Goal: Task Accomplishment & Management: Manage account settings

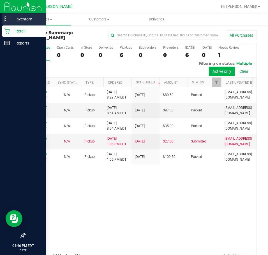
click at [9, 19] on line at bounding box center [7, 19] width 3 height 0
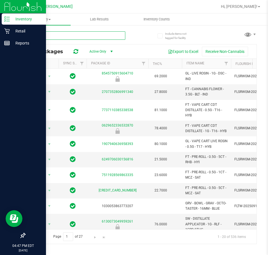
click at [92, 37] on input "text" at bounding box center [75, 35] width 101 height 8
click at [163, 22] on uib-tab-heading "Inventory Counts" at bounding box center [156, 19] width 57 height 11
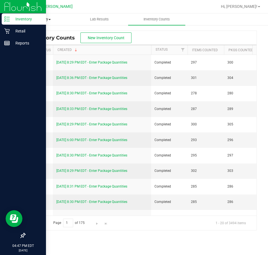
click at [47, 18] on span "Inventory" at bounding box center [42, 19] width 57 height 5
click at [4, 17] on div "Inventory" at bounding box center [24, 18] width 44 height 11
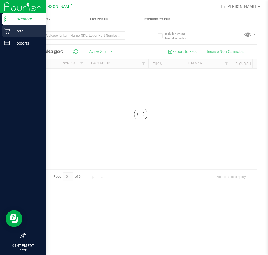
click at [11, 27] on div "Retail" at bounding box center [24, 31] width 44 height 11
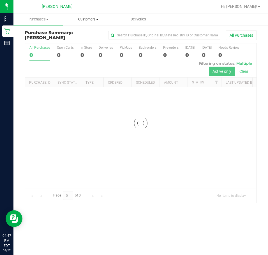
click at [99, 20] on span "Customers" at bounding box center [88, 19] width 49 height 5
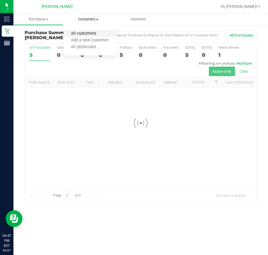
click at [95, 31] on span "All customers" at bounding box center [83, 33] width 40 height 5
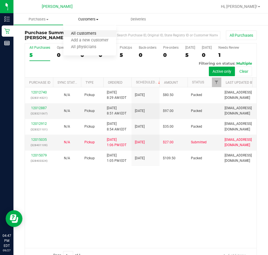
click at [72, 33] on span "All customers" at bounding box center [83, 33] width 40 height 5
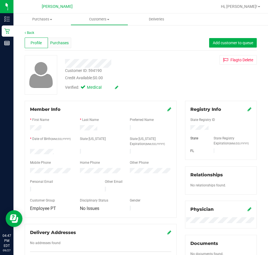
click at [64, 48] on div "Purchases" at bounding box center [59, 43] width 23 height 11
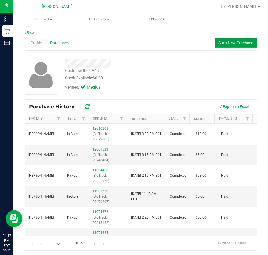
click at [237, 42] on span "Start New Purchase" at bounding box center [235, 43] width 35 height 4
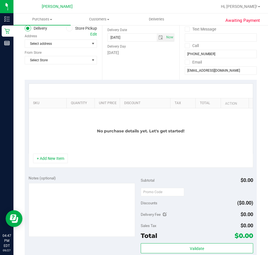
scroll to position [56, 0]
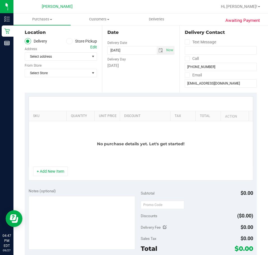
click at [77, 38] on div "Location Delivery Store Pickup Address Edit Select address Select address From …" at bounding box center [63, 58] width 77 height 69
click at [75, 38] on label "Store Pickup" at bounding box center [81, 41] width 31 height 6
click at [0, 0] on input "Store Pickup" at bounding box center [0, 0] width 0 height 0
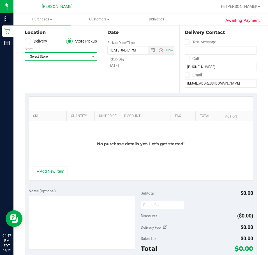
click at [69, 56] on span "Select Store" at bounding box center [57, 57] width 65 height 8
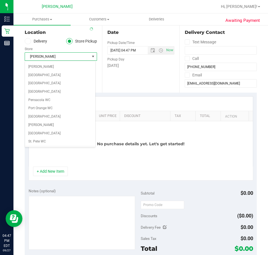
scroll to position [299, 0]
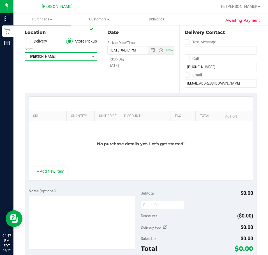
click at [108, 79] on div "Date Pickup Date/Time [DATE] Now [DATE] 04:47 PM Now Pickup Day [DATE]" at bounding box center [140, 58] width 77 height 69
click at [51, 176] on button "+ Add New Item" at bounding box center [50, 172] width 35 height 10
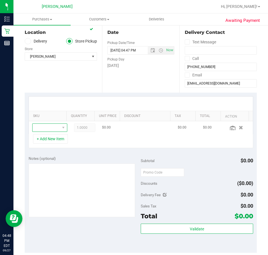
click at [60, 124] on span "NO DATA FOUND" at bounding box center [63, 128] width 7 height 8
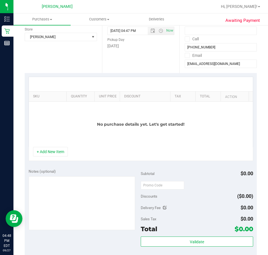
scroll to position [84, 0]
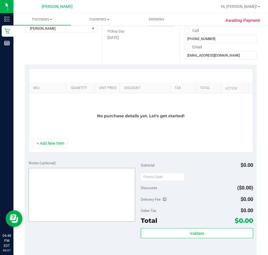
click at [59, 146] on button "+ Add New Item" at bounding box center [50, 144] width 35 height 10
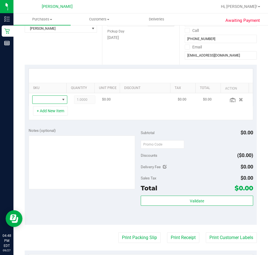
click at [61, 102] on span "NO DATA FOUND" at bounding box center [63, 100] width 4 height 4
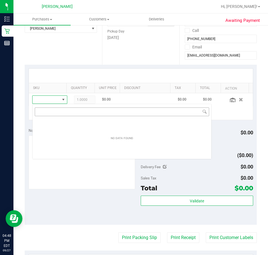
scroll to position [8, 27]
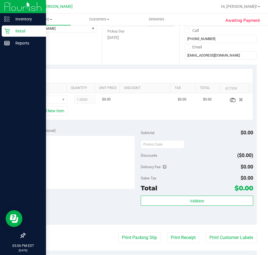
click at [11, 26] on div "Retail" at bounding box center [24, 31] width 44 height 11
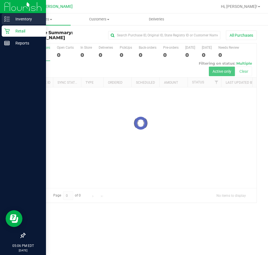
click at [14, 20] on p "Inventory" at bounding box center [27, 19] width 34 height 7
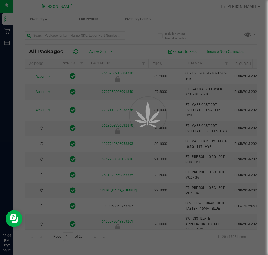
click at [67, 38] on div at bounding box center [134, 127] width 268 height 255
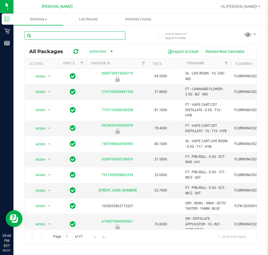
click at [67, 38] on input "text" at bounding box center [75, 35] width 101 height 8
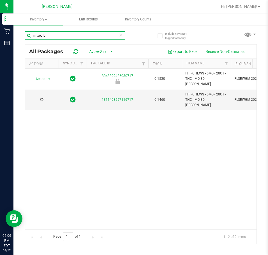
type input "mixed b"
click at [197, 127] on div "Action Action Global inventory Package audit log Print package label Print prod…" at bounding box center [141, 149] width 232 height 161
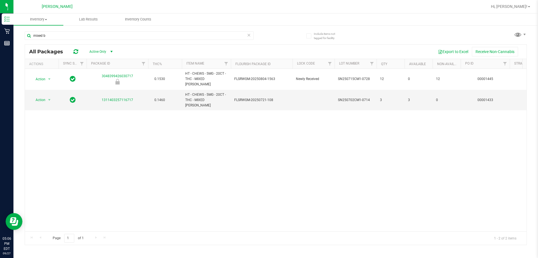
click at [267, 163] on div "Action Action Global inventory Package audit log Print package label Print prod…" at bounding box center [276, 150] width 502 height 162
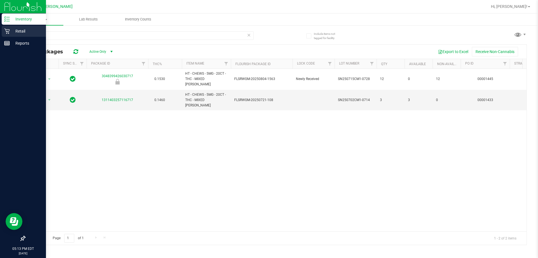
click at [13, 30] on p "Retail" at bounding box center [27, 31] width 34 height 7
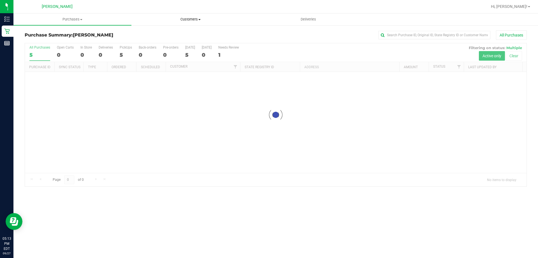
click at [202, 18] on span "Customers" at bounding box center [190, 19] width 117 height 5
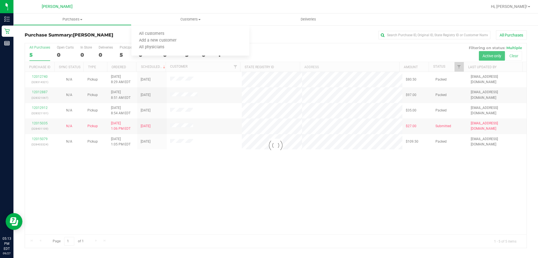
click at [232, 155] on div at bounding box center [276, 145] width 502 height 204
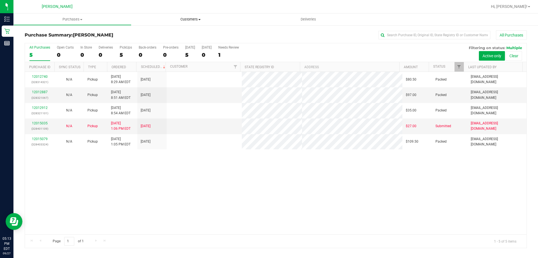
click at [197, 22] on uib-tab-heading "Customers All customers Add a new customer All physicians" at bounding box center [191, 19] width 118 height 12
click at [191, 32] on li "All customers" at bounding box center [191, 34] width 118 height 7
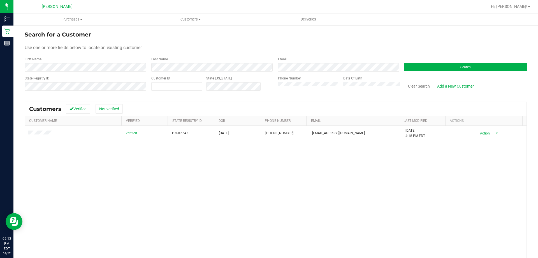
click at [58, 159] on div "Verified P3RK6543 [DATE] (954) 668-1988 [EMAIL_ADDRESS][DOMAIN_NAME] [DATE] 4:1…" at bounding box center [276, 207] width 502 height 162
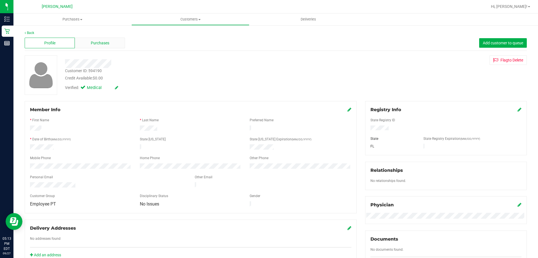
click at [103, 42] on span "Purchases" at bounding box center [100, 43] width 19 height 6
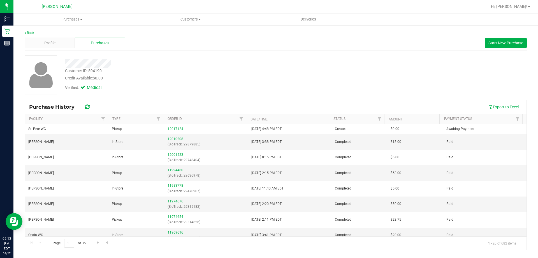
click at [268, 42] on div "Profile Purchases Start New Purchase" at bounding box center [276, 42] width 502 height 15
click at [268, 41] on button "Start New Purchase" at bounding box center [506, 43] width 42 height 10
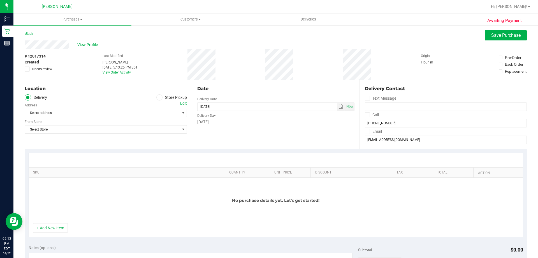
click at [158, 97] on icon at bounding box center [159, 97] width 3 height 0
click at [0, 0] on input "Store Pickup" at bounding box center [0, 0] width 0 height 0
click at [103, 111] on span "Select Store" at bounding box center [102, 113] width 155 height 8
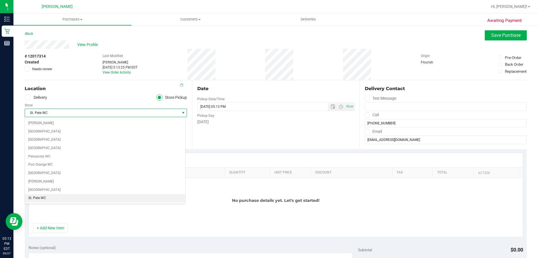
scroll to position [299, 0]
click at [96, 97] on ul "Delivery Store Pickup" at bounding box center [106, 97] width 162 height 6
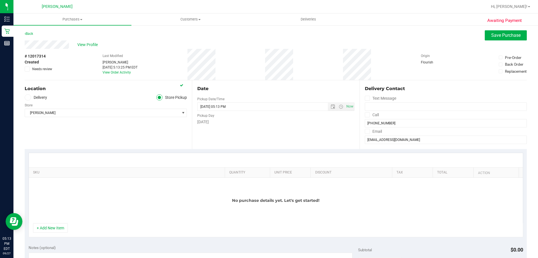
click at [59, 234] on div "+ Add New Item" at bounding box center [276, 230] width 495 height 14
click at [59, 228] on button "+ Add New Item" at bounding box center [50, 228] width 35 height 10
drag, startPoint x: 61, startPoint y: 229, endPoint x: 72, endPoint y: 203, distance: 28.1
click at [61, 228] on button "+ Add New Item" at bounding box center [50, 228] width 35 height 10
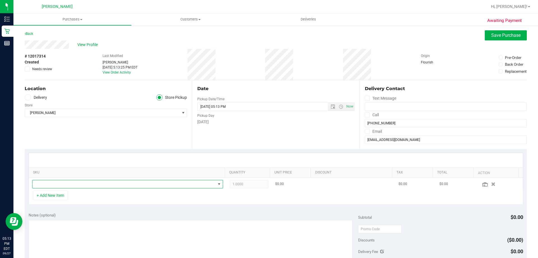
click at [74, 186] on span "NO DATA FOUND" at bounding box center [124, 184] width 183 height 8
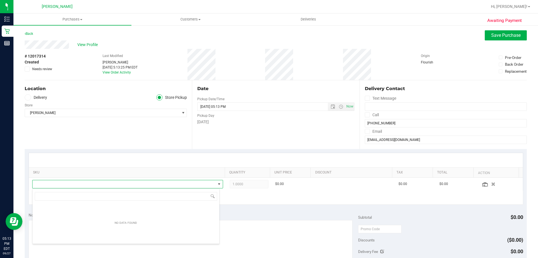
scroll to position [8, 188]
type input "ground"
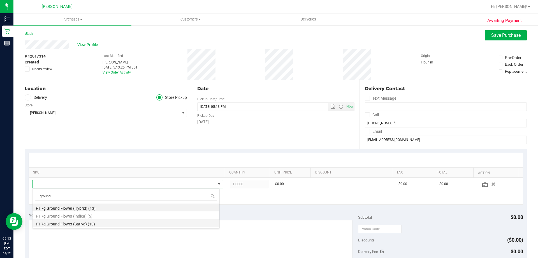
click at [90, 220] on li "FT 7g Ground Flower (Sativa) (13)" at bounding box center [126, 223] width 187 height 8
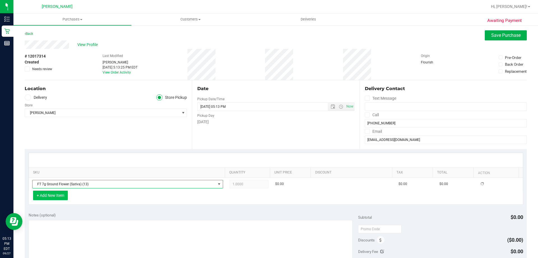
click at [51, 199] on button "+ Add New Item" at bounding box center [50, 195] width 35 height 10
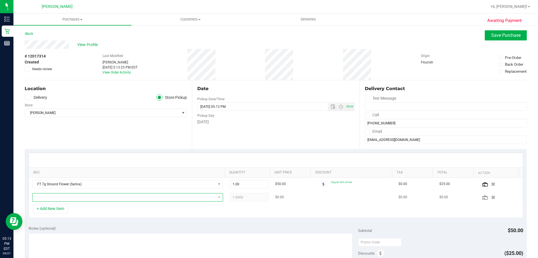
click at [65, 194] on span "NO DATA FOUND" at bounding box center [124, 197] width 183 height 8
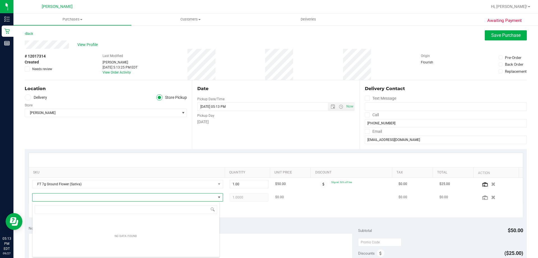
scroll to position [8, 188]
type input "revive"
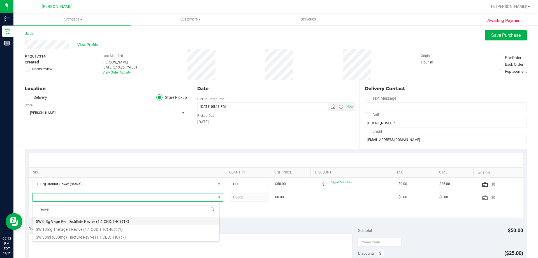
click at [86, 220] on li "SW 0.3g Vape Pen Distillate Revive (1:1 CBD:THC) (13)" at bounding box center [126, 220] width 187 height 8
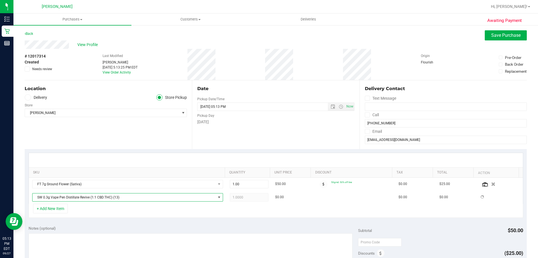
click at [88, 212] on div "+ Add New Item" at bounding box center [276, 211] width 495 height 14
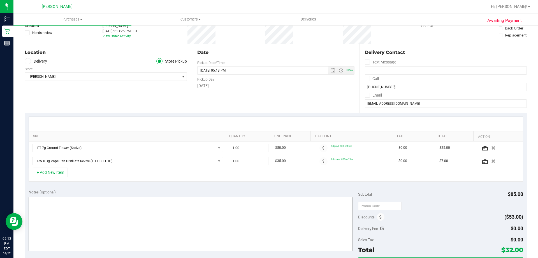
scroll to position [84, 0]
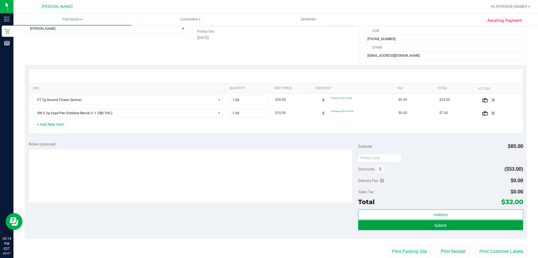
click at [268, 223] on button "Submit" at bounding box center [440, 225] width 165 height 10
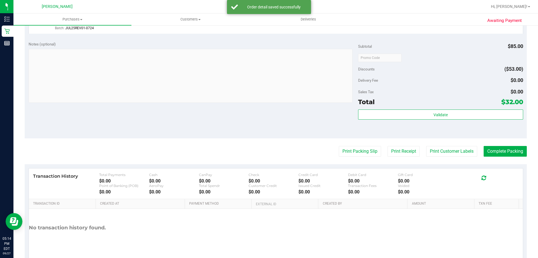
scroll to position [233, 0]
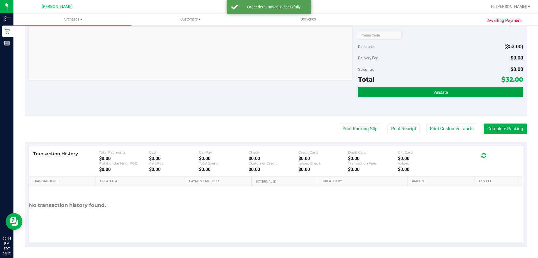
click at [268, 92] on button "Validate" at bounding box center [440, 92] width 165 height 10
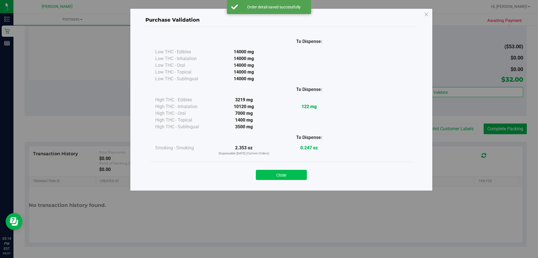
click at [268, 172] on button "Close" at bounding box center [281, 175] width 51 height 10
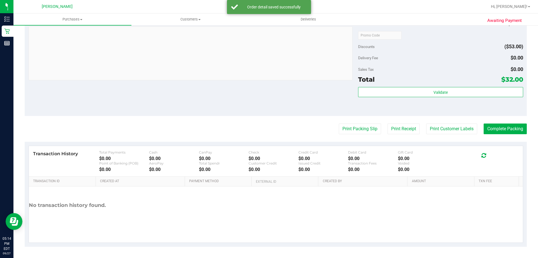
click at [268, 121] on purchase-details "Back Edit Purchase Cancel Purchase View Profile # 12017314 BioTrack ID: - Submi…" at bounding box center [276, 21] width 502 height 449
click at [268, 130] on button "Print Customer Labels" at bounding box center [451, 128] width 51 height 11
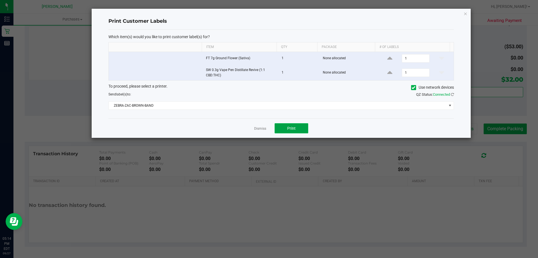
click at [268, 128] on button "Print" at bounding box center [292, 128] width 34 height 10
click at [266, 128] on link "Dismiss" at bounding box center [260, 128] width 12 height 5
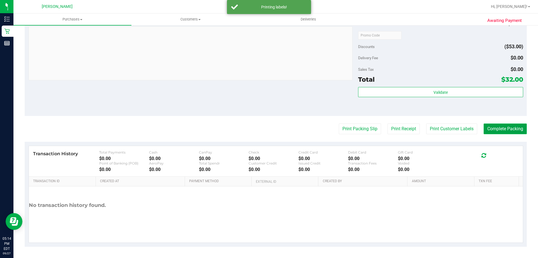
click at [268, 133] on button "Complete Packing" at bounding box center [505, 128] width 43 height 11
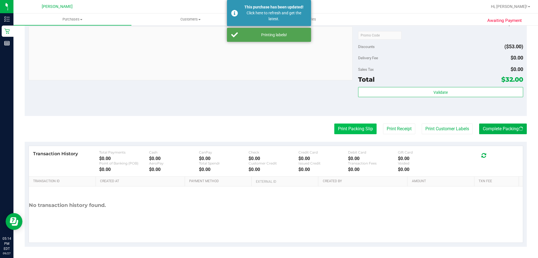
click at [268, 129] on button "Print Packing Slip" at bounding box center [356, 128] width 42 height 11
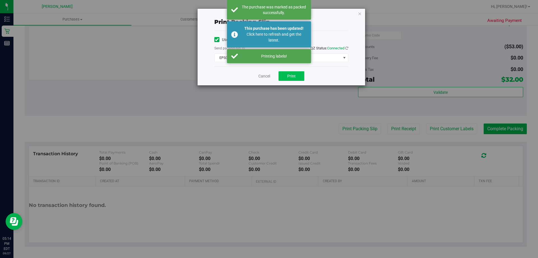
drag, startPoint x: 287, startPoint y: 70, endPoint x: 287, endPoint y: 73, distance: 3.4
click at [268, 72] on div "Cancel Print" at bounding box center [282, 75] width 134 height 19
click at [268, 76] on button "Print" at bounding box center [292, 76] width 26 height 10
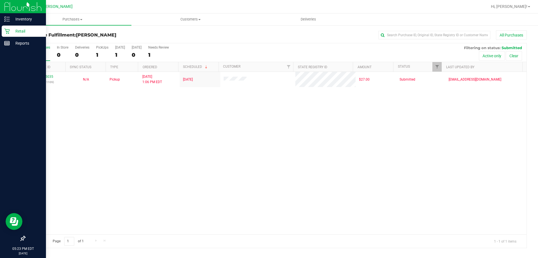
click at [6, 30] on icon at bounding box center [7, 31] width 6 height 6
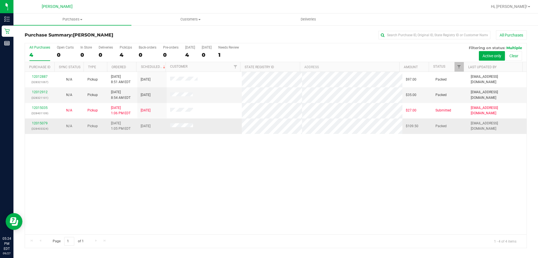
drag, startPoint x: 256, startPoint y: 147, endPoint x: 219, endPoint y: 126, distance: 43.3
click at [256, 148] on div "12012887 (328321067) N/A Pickup [DATE] 8:51 AM EDT 9/27/2025 $97.00 Packed [EMA…" at bounding box center [276, 153] width 502 height 162
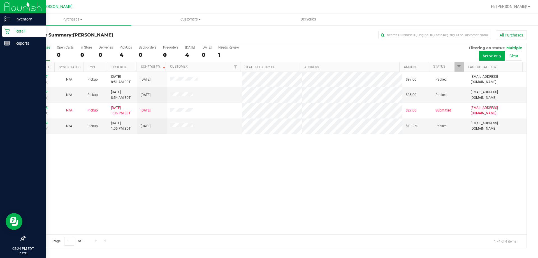
click at [13, 33] on p "Retail" at bounding box center [27, 31] width 34 height 7
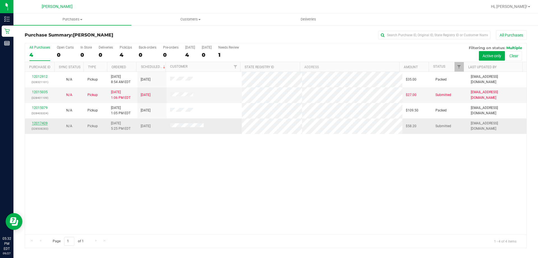
click at [37, 124] on link "12017409" at bounding box center [40, 123] width 16 height 4
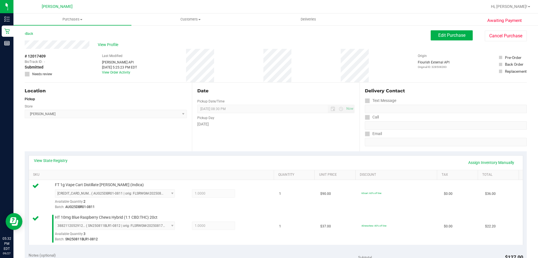
scroll to position [140, 0]
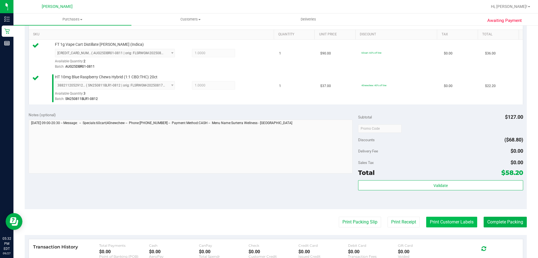
click at [268, 225] on button "Print Customer Labels" at bounding box center [451, 221] width 51 height 11
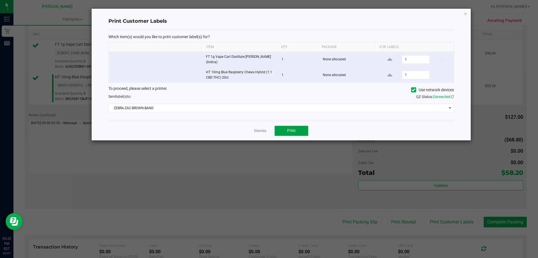
click at [268, 131] on span "Print" at bounding box center [291, 130] width 8 height 4
click at [258, 130] on link "Dismiss" at bounding box center [260, 130] width 12 height 5
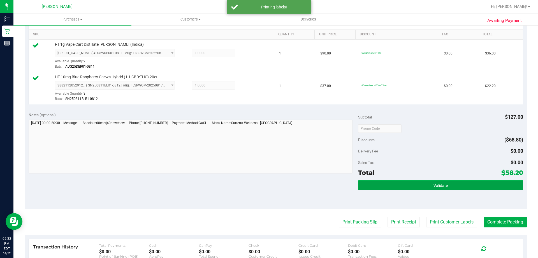
click at [268, 190] on button "Validate" at bounding box center [440, 185] width 165 height 10
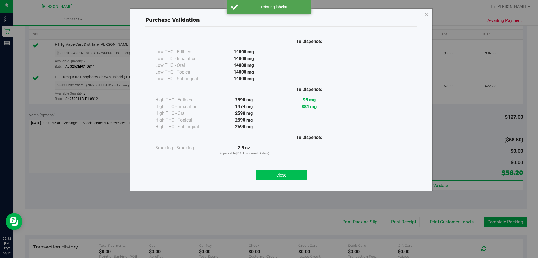
click at [268, 176] on button "Close" at bounding box center [281, 175] width 51 height 10
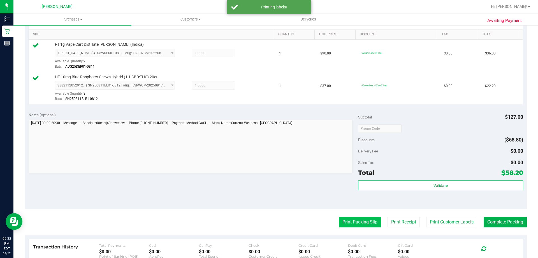
click at [268, 225] on button "Print Packing Slip" at bounding box center [360, 221] width 42 height 11
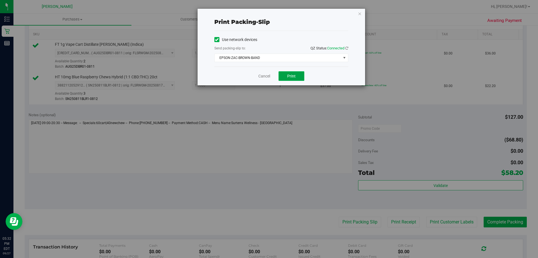
click at [268, 73] on button "Print" at bounding box center [292, 76] width 26 height 10
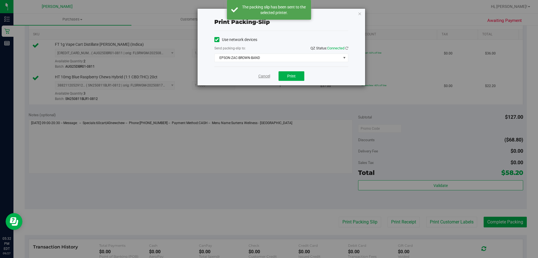
click at [264, 78] on link "Cancel" at bounding box center [265, 76] width 12 height 6
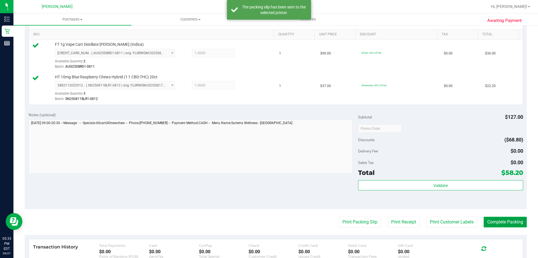
click at [268, 220] on button "Complete Packing" at bounding box center [505, 221] width 43 height 11
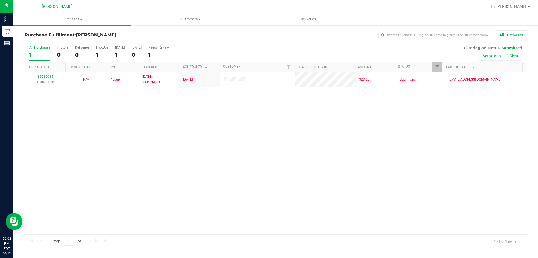
click at [241, 153] on div "12015035 (328401109) N/A Pickup [DATE] 1:06 PM EDT 9/27/2025 $27.00 Submitted […" at bounding box center [276, 153] width 502 height 162
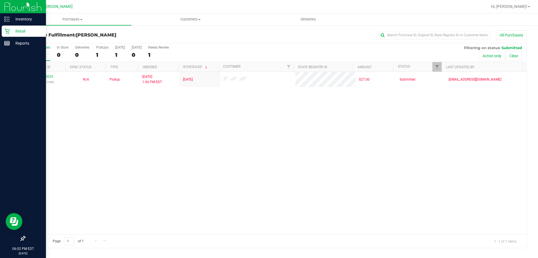
click at [17, 27] on div "Retail" at bounding box center [24, 31] width 44 height 11
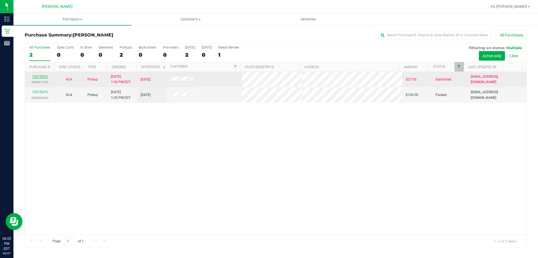
click at [37, 77] on link "12015035" at bounding box center [40, 77] width 16 height 4
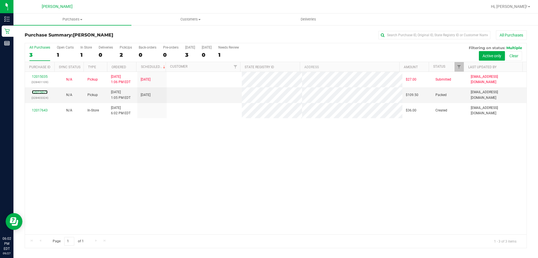
click at [39, 92] on link "12015079" at bounding box center [40, 92] width 16 height 4
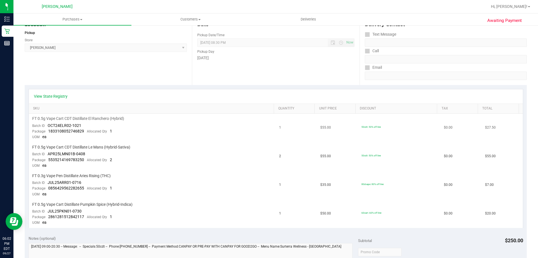
scroll to position [56, 0]
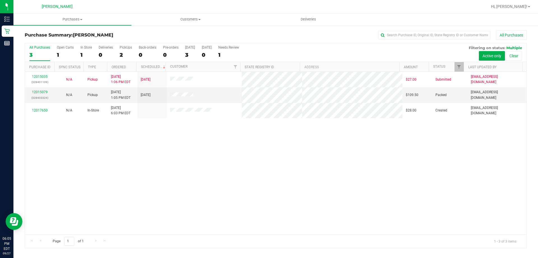
drag, startPoint x: 261, startPoint y: 156, endPoint x: 19, endPoint y: 57, distance: 261.9
click at [260, 156] on div "12015035 (328401109) N/A Pickup [DATE] 1:06 PM EDT 9/27/2025 $27.00 Submitted […" at bounding box center [276, 153] width 502 height 162
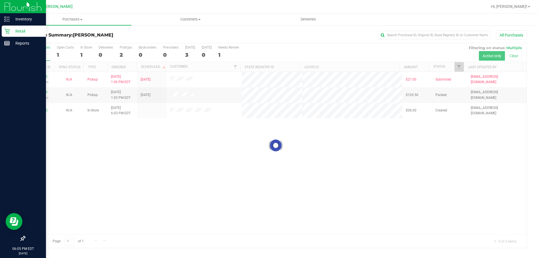
click at [8, 33] on icon at bounding box center [7, 31] width 6 height 6
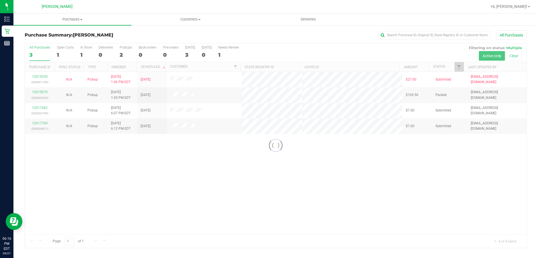
click at [268, 138] on div at bounding box center [276, 145] width 502 height 204
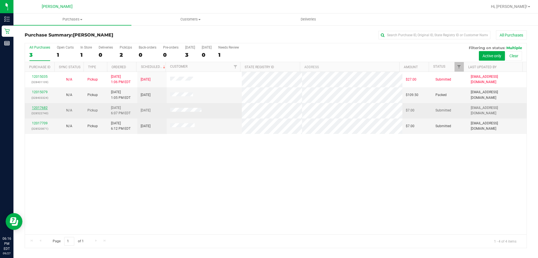
click at [43, 106] on link "12017682" at bounding box center [40, 108] width 16 height 4
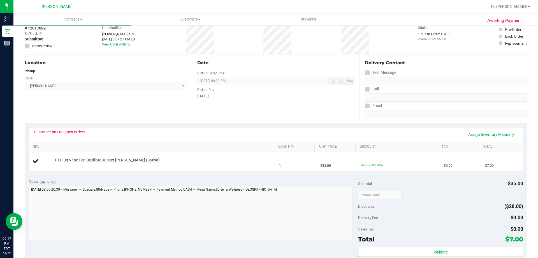
click at [137, 116] on div "Location Pickup Store [PERSON_NAME] Select Store [PERSON_NAME][GEOGRAPHIC_DATA]…" at bounding box center [108, 88] width 167 height 69
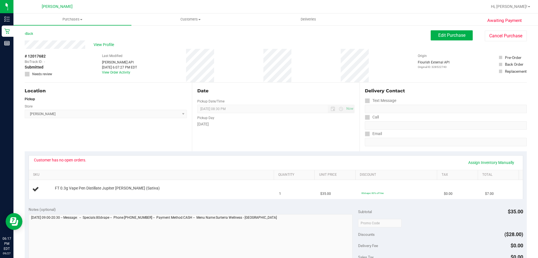
click at [117, 132] on div "Location Pickup Store [PERSON_NAME] Select Store [PERSON_NAME][GEOGRAPHIC_DATA]…" at bounding box center [108, 116] width 167 height 69
click at [67, 132] on div "Location Pickup Store [PERSON_NAME] Select Store [PERSON_NAME][GEOGRAPHIC_DATA]…" at bounding box center [108, 116] width 167 height 69
click at [61, 139] on div "Location Pickup Store [PERSON_NAME] Select Store [PERSON_NAME][GEOGRAPHIC_DATA]…" at bounding box center [108, 116] width 167 height 69
click at [117, 130] on div "Location Pickup Store [PERSON_NAME] Select Store [PERSON_NAME][GEOGRAPHIC_DATA]…" at bounding box center [108, 116] width 167 height 69
click at [115, 137] on div "Location Pickup Store [PERSON_NAME] Select Store [PERSON_NAME][GEOGRAPHIC_DATA]…" at bounding box center [108, 116] width 167 height 69
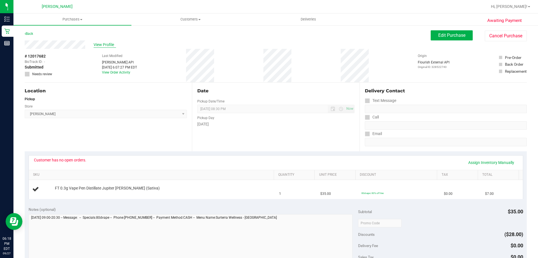
click at [110, 44] on span "View Profile" at bounding box center [105, 45] width 22 height 6
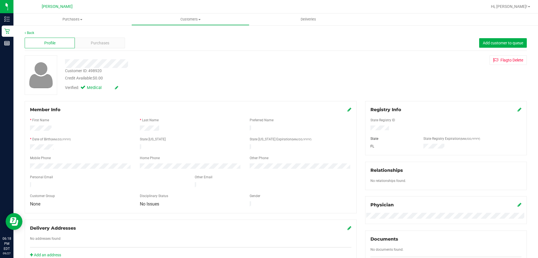
click at [92, 70] on div "Customer ID: 498920" at bounding box center [83, 71] width 37 height 6
click at [96, 71] on div "Customer ID: 498920" at bounding box center [83, 71] width 37 height 6
copy div "Customer ID: 498920"
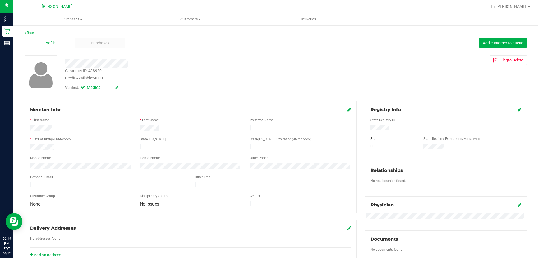
click at [197, 77] on div "Credit Available: $0.00" at bounding box center [188, 78] width 247 height 6
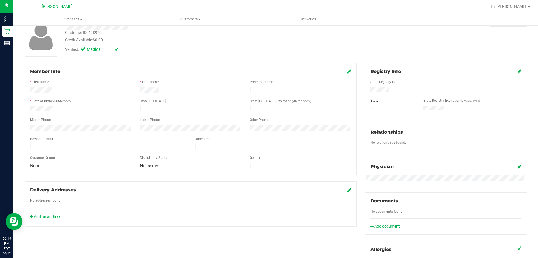
scroll to position [84, 0]
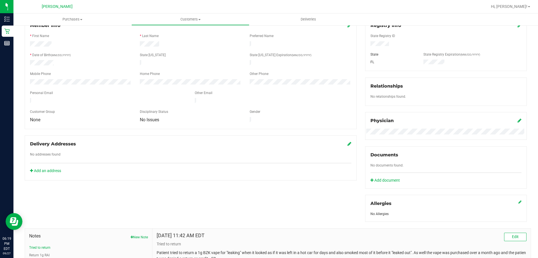
click at [184, 120] on div "Member Info * First Name * Last Name Preferred Name * Date of Birth (MM/DD/YYYY…" at bounding box center [191, 73] width 332 height 112
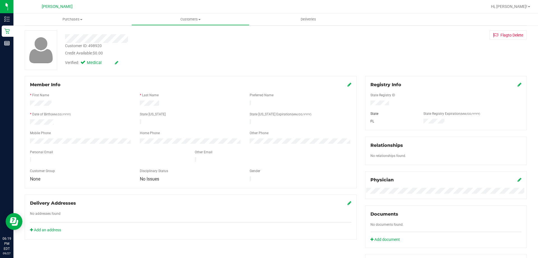
scroll to position [0, 0]
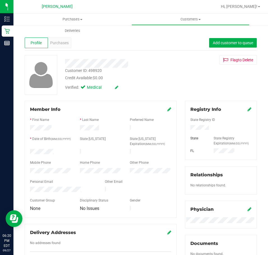
click at [147, 69] on div "Customer ID: 498920 Credit Available: $0.00" at bounding box center [121, 74] width 120 height 13
click at [165, 79] on div "Credit Available: $0.00" at bounding box center [121, 78] width 112 height 6
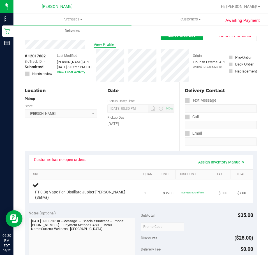
click at [103, 47] on span "View Profile" at bounding box center [105, 45] width 22 height 6
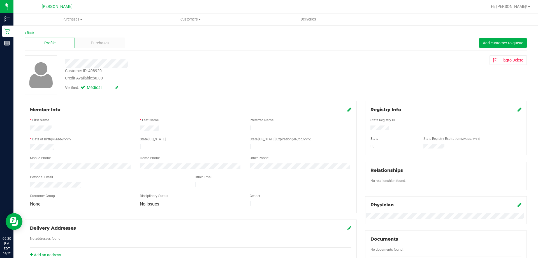
click at [259, 86] on div "Verified: Medical" at bounding box center [188, 87] width 255 height 12
click at [268, 109] on icon at bounding box center [520, 109] width 4 height 4
click at [268, 87] on div "Customer ID: 498920 Credit Available: $0.00 Verified: Medical Flag to [GEOGRAPH…" at bounding box center [275, 75] width 511 height 40
click at [268, 110] on icon at bounding box center [510, 110] width 5 height 4
click at [268, 203] on icon at bounding box center [520, 204] width 4 height 4
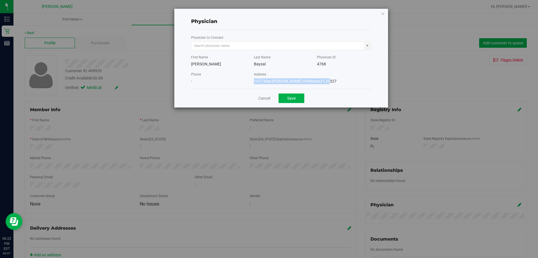
drag, startPoint x: 260, startPoint y: 77, endPoint x: 354, endPoint y: 88, distance: 94.9
click at [268, 82] on div "Address [STREET_ADDRESS][PERSON_NAME]" at bounding box center [313, 77] width 126 height 13
click at [267, 96] on link "Cancel" at bounding box center [265, 98] width 12 height 6
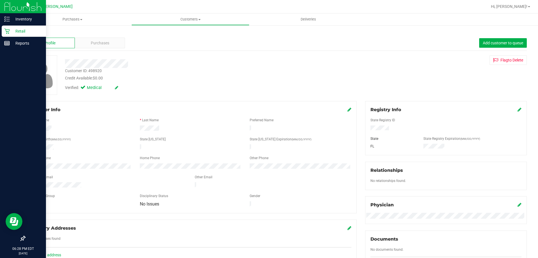
click at [8, 29] on icon at bounding box center [6, 31] width 5 height 5
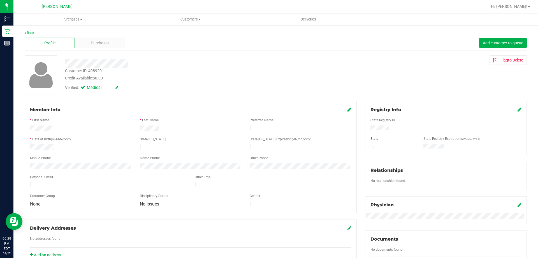
click at [171, 83] on div "Verified: Medical" at bounding box center [188, 87] width 255 height 12
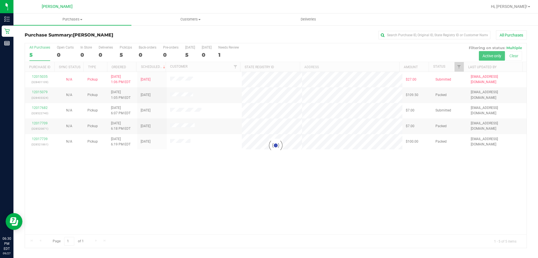
click at [268, 168] on div at bounding box center [276, 145] width 502 height 204
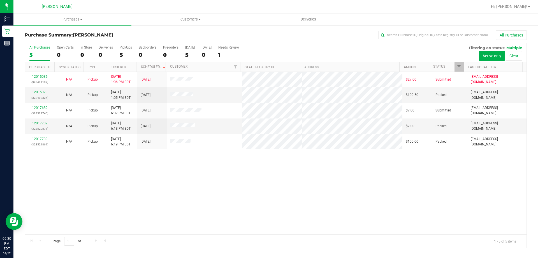
click at [241, 158] on div "12015035 (328401109) N/A Pickup [DATE] 1:06 PM EDT 9/27/2025 $27.00 Submitted […" at bounding box center [276, 153] width 502 height 162
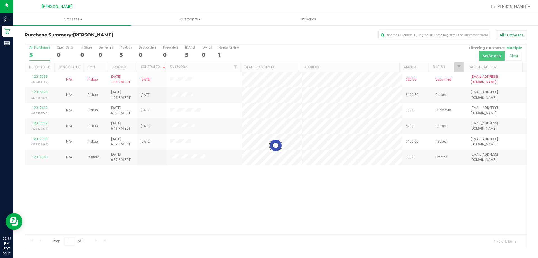
click at [268, 181] on div at bounding box center [276, 145] width 502 height 204
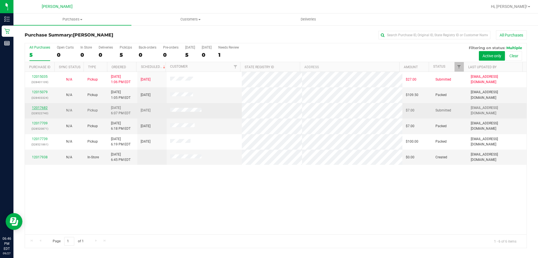
click at [40, 107] on link "12017682" at bounding box center [40, 108] width 16 height 4
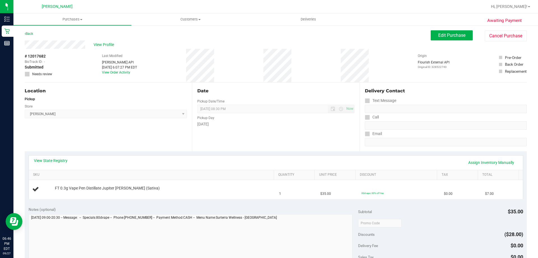
click at [120, 130] on div "Location Pickup Store [PERSON_NAME] Select Store [PERSON_NAME][GEOGRAPHIC_DATA]…" at bounding box center [108, 116] width 167 height 69
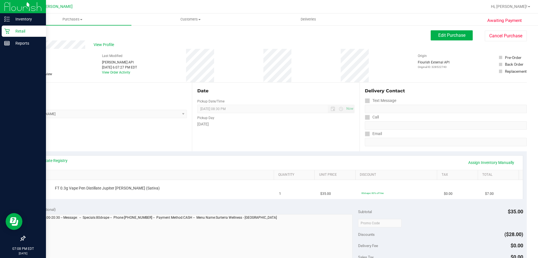
click at [14, 27] on div "Retail" at bounding box center [24, 31] width 44 height 11
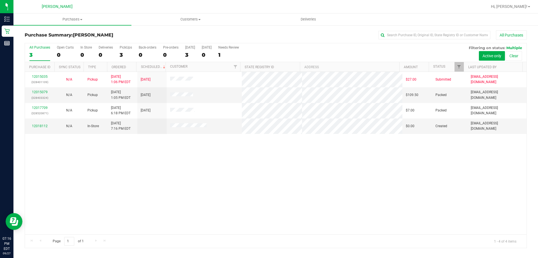
click at [268, 188] on div "12015035 (328401109) N/A Pickup [DATE] 1:06 PM EDT 9/27/2025 $27.00 Submitted […" at bounding box center [276, 153] width 502 height 162
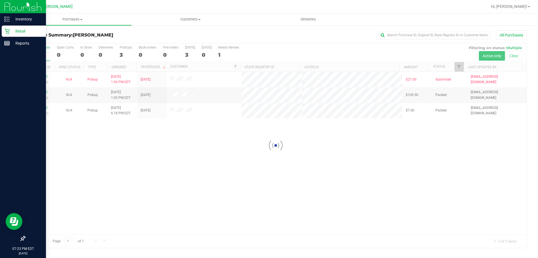
click at [12, 29] on p "Retail" at bounding box center [27, 31] width 34 height 7
